Goal: Transaction & Acquisition: Purchase product/service

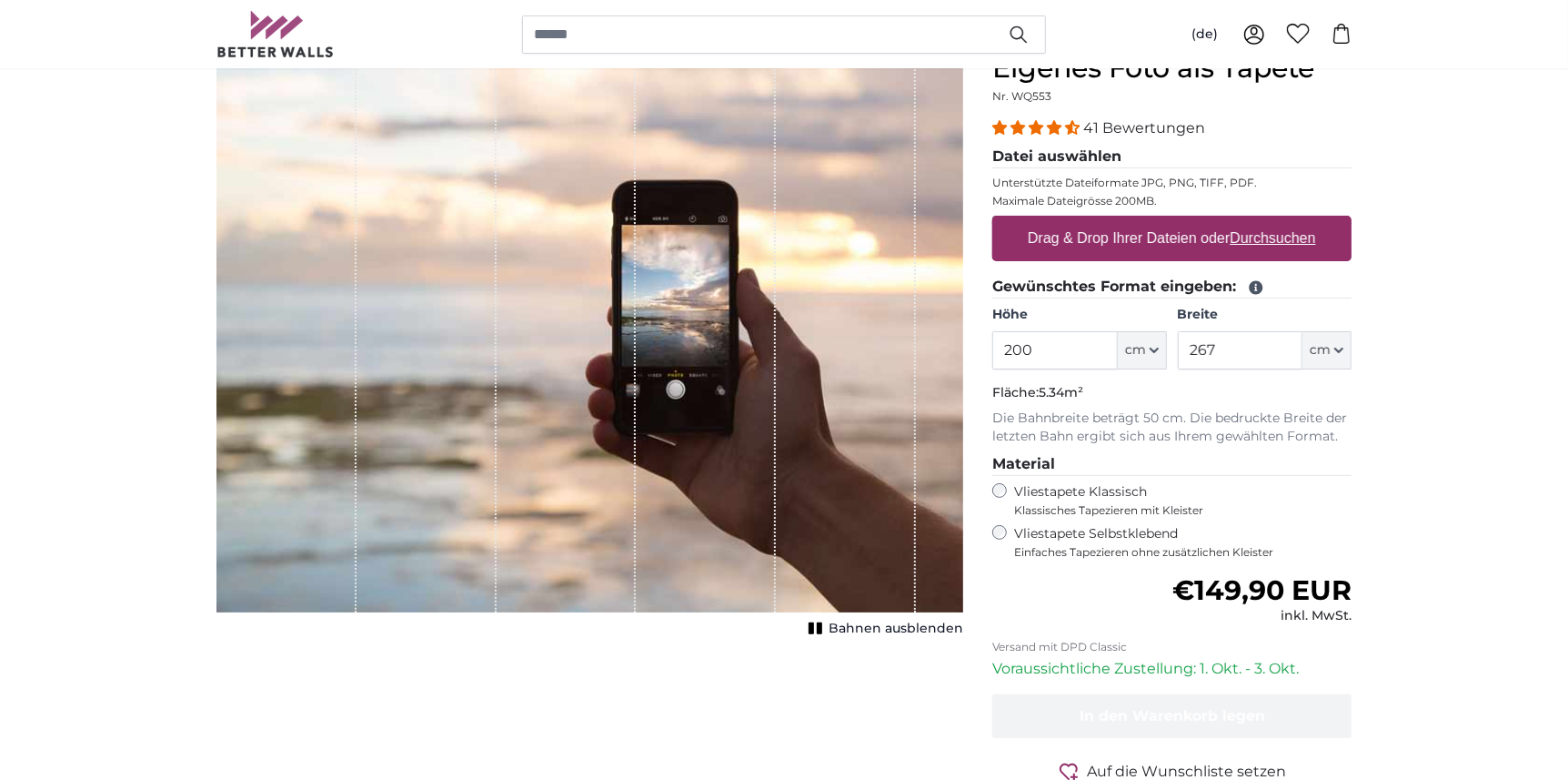
scroll to position [182, 0]
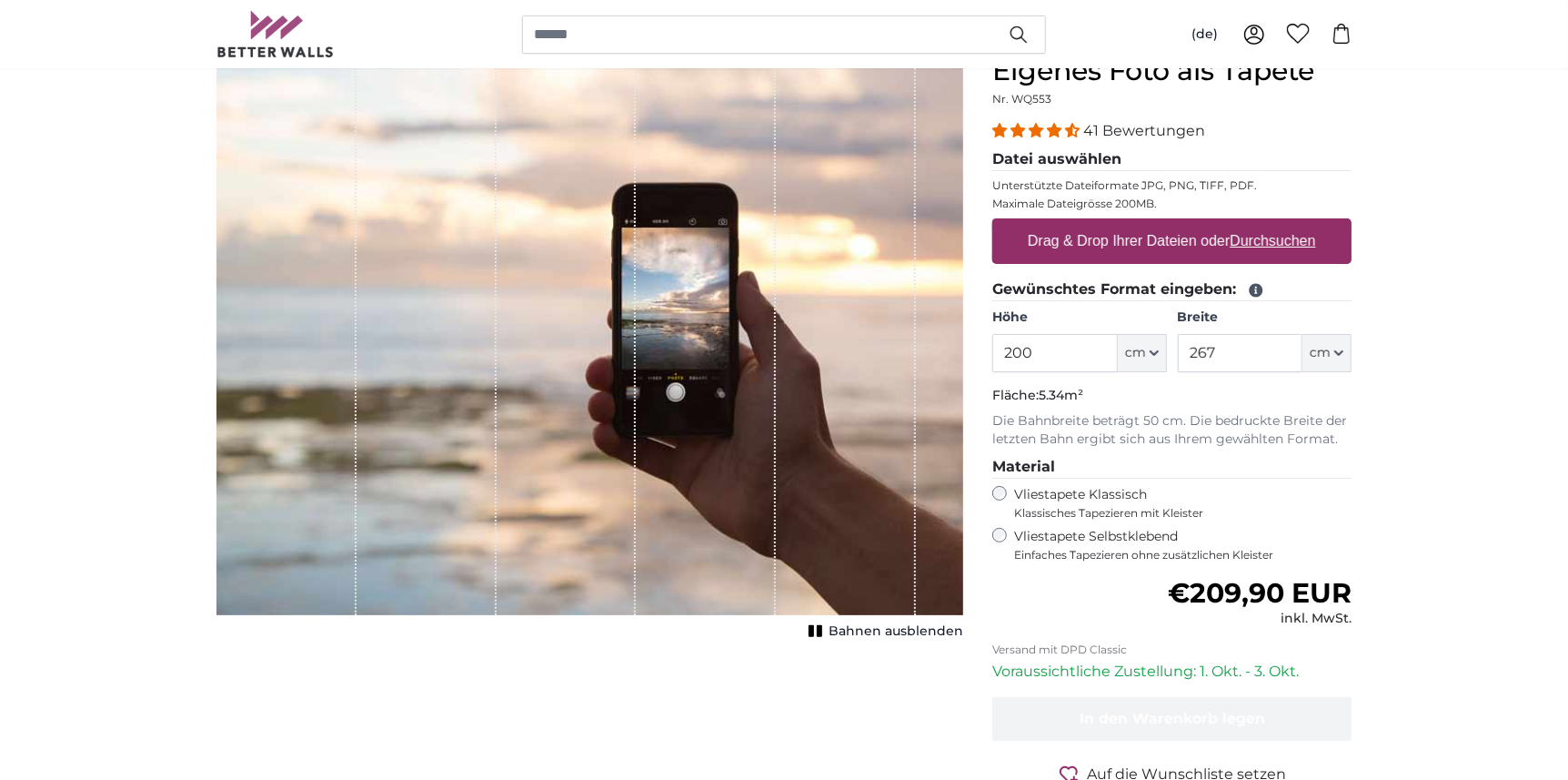
click at [873, 627] on span "Bahnen ausblenden" at bounding box center [896, 630] width 134 height 18
click at [873, 627] on span "Bahnen einblenden" at bounding box center [896, 630] width 133 height 18
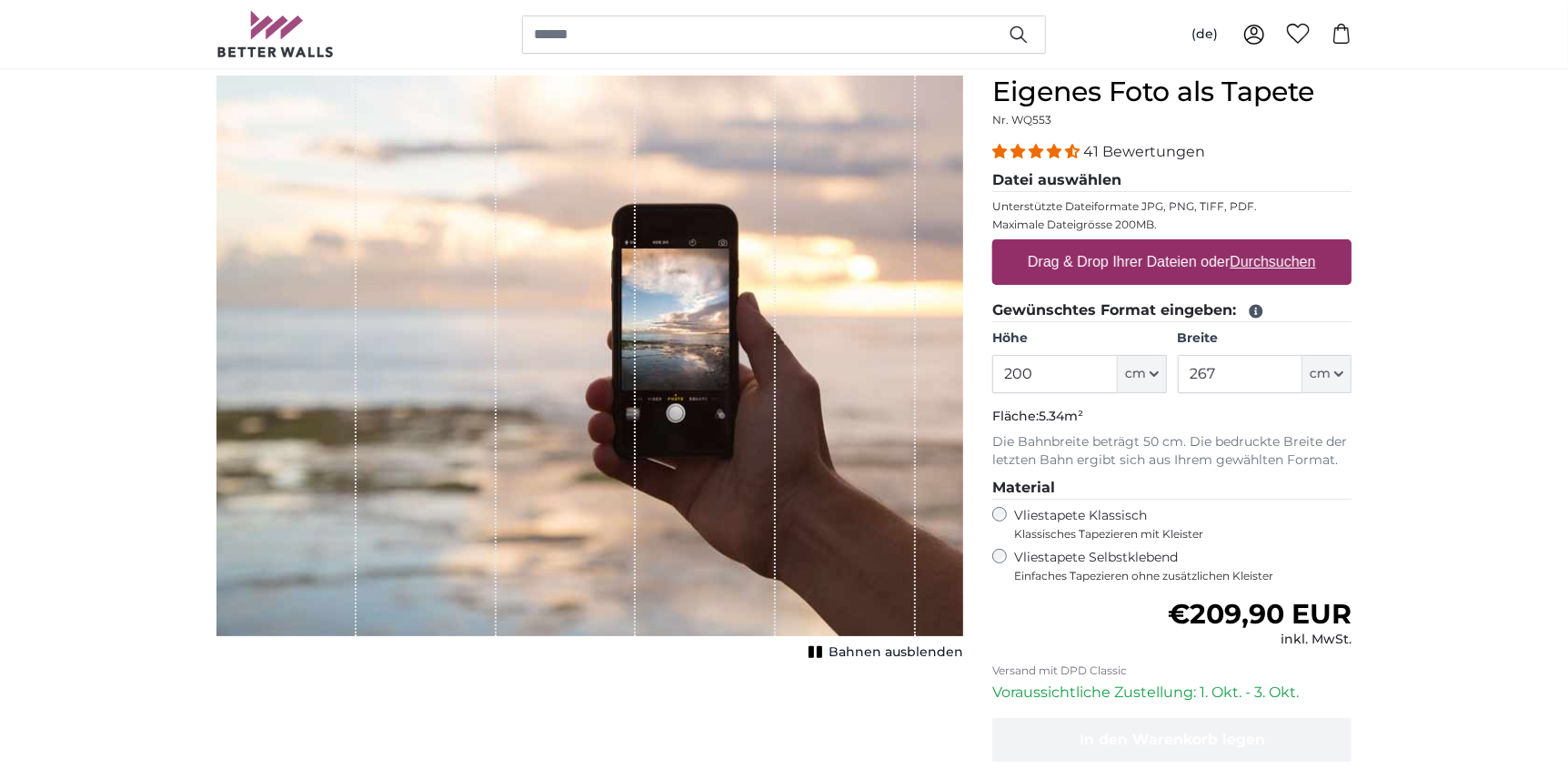
scroll to position [182, 0]
